Goal: Task Accomplishment & Management: Manage account settings

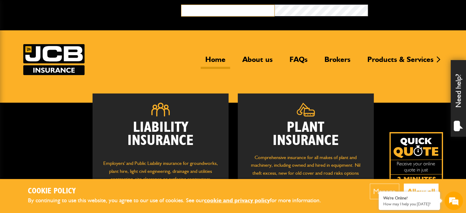
click at [240, 10] on input "email" at bounding box center [227, 11] width 93 height 12
type input "**********"
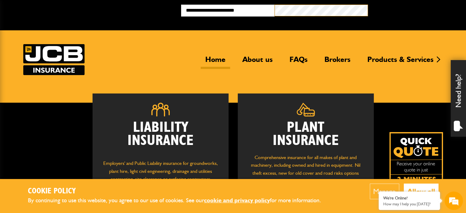
click at [368, 5] on button "Broker Login" at bounding box center [414, 9] width 93 height 9
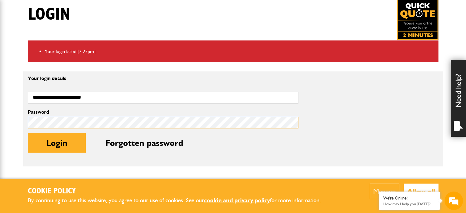
click at [13, 112] on body "Cookie Policy By continuing to use this website, you agree to our use of cookie…" at bounding box center [233, 125] width 466 height 477
click at [311, 175] on div "**********" at bounding box center [232, 87] width 419 height 177
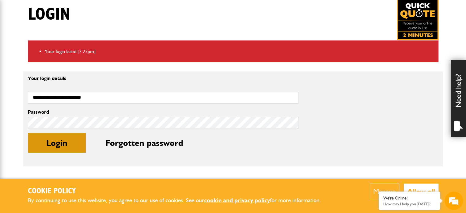
click at [61, 138] on button "Login" at bounding box center [57, 143] width 58 height 20
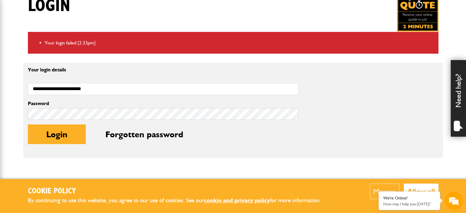
scroll to position [120, 0]
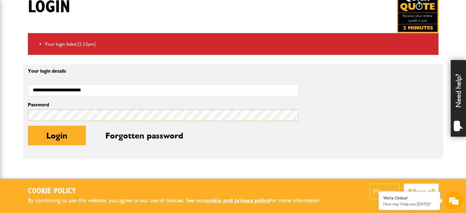
click at [16, 119] on body "Cookie Policy By continuing to use this website, you agree to our use of cookie…" at bounding box center [233, 118] width 466 height 477
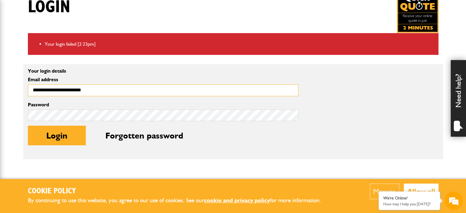
drag, startPoint x: 94, startPoint y: 92, endPoint x: 24, endPoint y: 87, distance: 70.0
click at [16, 89] on body "Cookie Policy By continuing to use this website, you agree to our use of cookie…" at bounding box center [233, 118] width 466 height 477
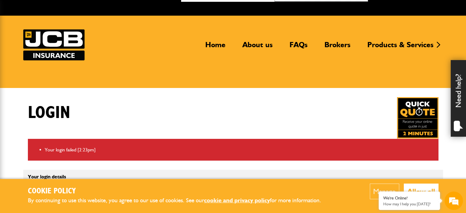
scroll to position [0, 0]
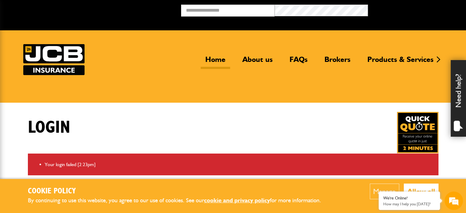
click at [222, 62] on link "Home" at bounding box center [214, 62] width 29 height 14
